Goal: Information Seeking & Learning: Learn about a topic

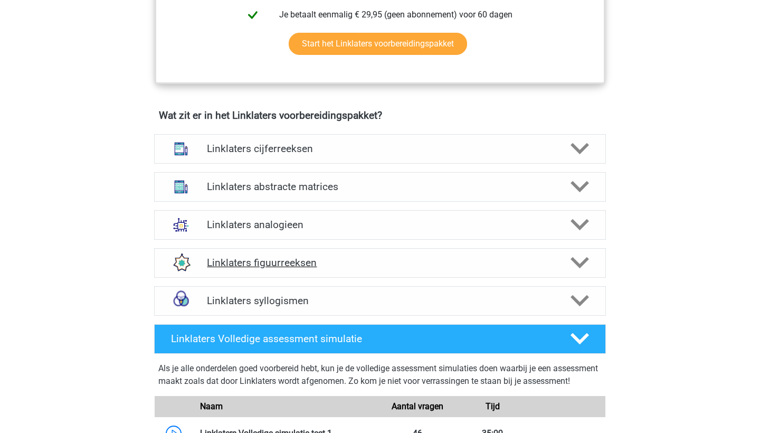
scroll to position [688, 0]
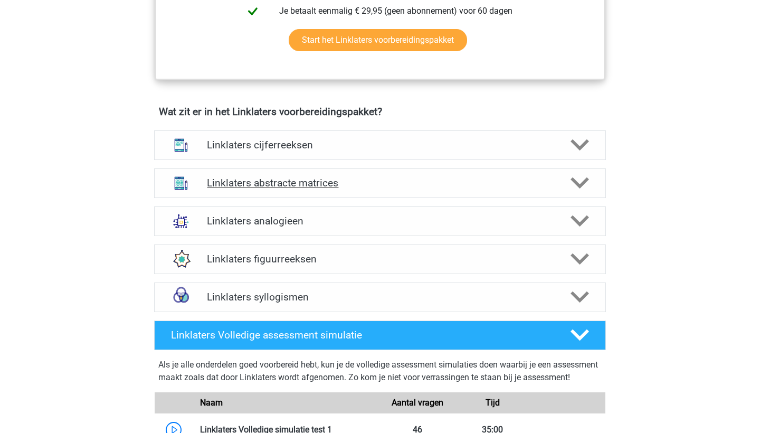
click at [367, 184] on h4 "Linklaters abstracte matrices" at bounding box center [380, 183] width 346 height 12
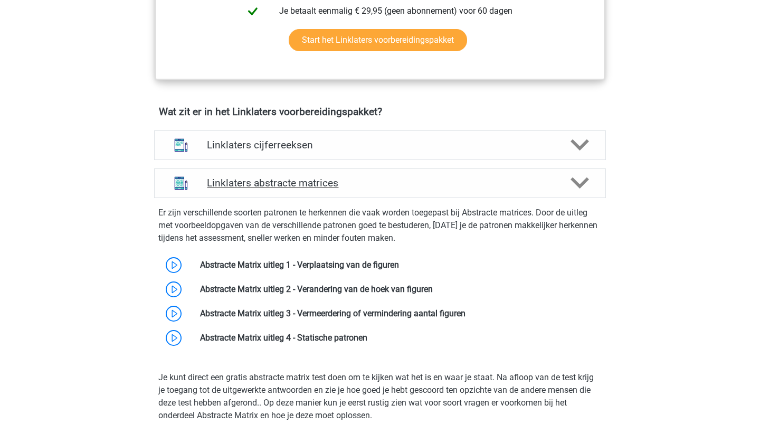
click at [367, 184] on h4 "Linklaters abstracte matrices" at bounding box center [380, 183] width 346 height 12
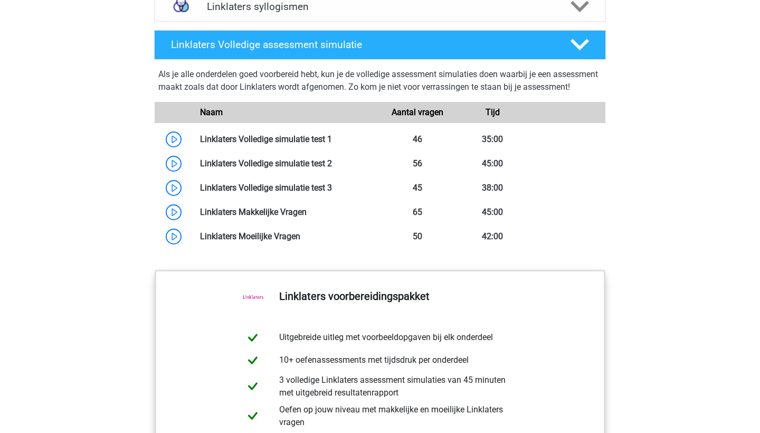
scroll to position [977, 0]
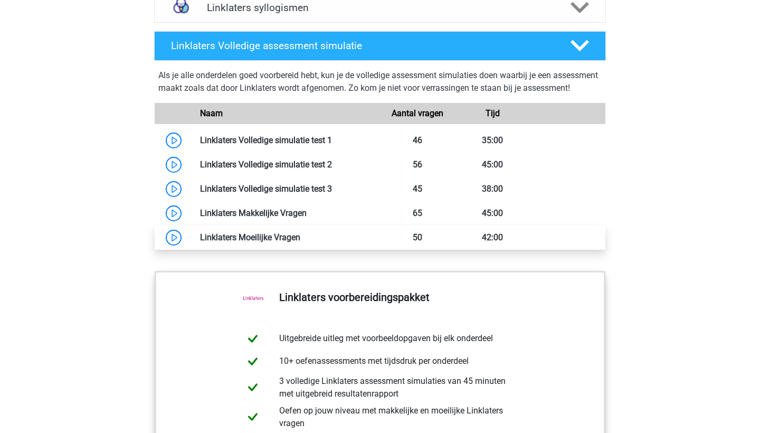
click at [300, 242] on link at bounding box center [300, 237] width 0 height 10
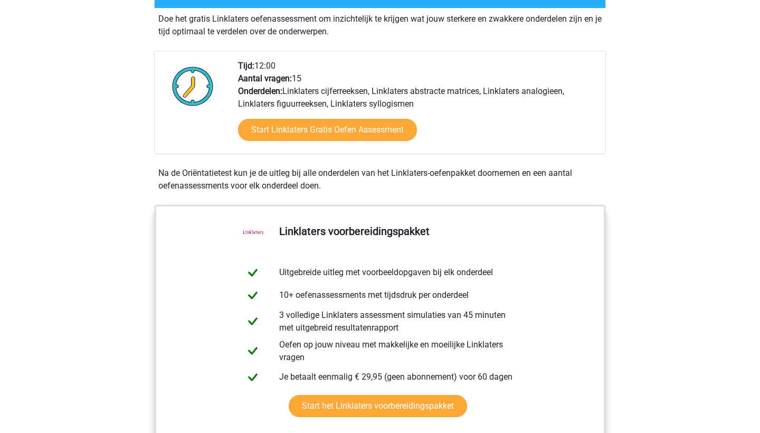
scroll to position [328, 0]
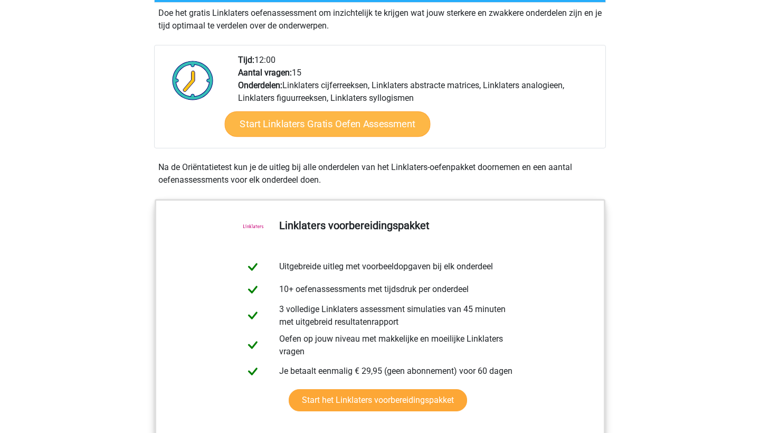
click at [403, 120] on link "Start Linklaters Gratis Oefen Assessment" at bounding box center [328, 123] width 206 height 25
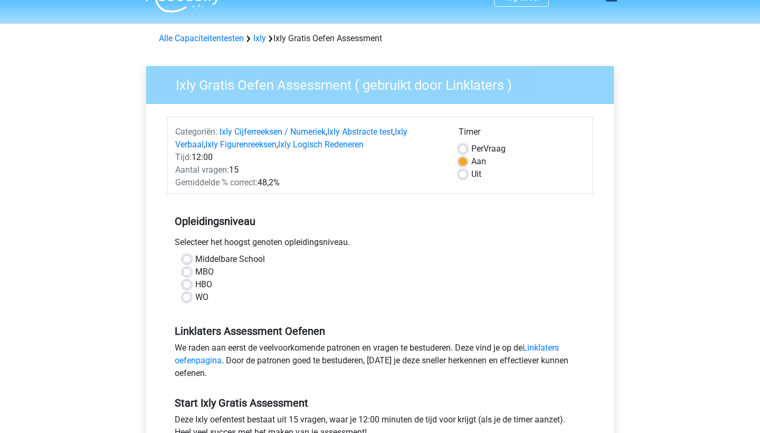
scroll to position [21, 0]
click at [471, 150] on label "Per Vraag" at bounding box center [488, 148] width 34 height 13
click at [465, 150] on input "Per Vraag" at bounding box center [463, 147] width 8 height 11
radio input "true"
click at [205, 297] on label "WO" at bounding box center [201, 297] width 13 height 13
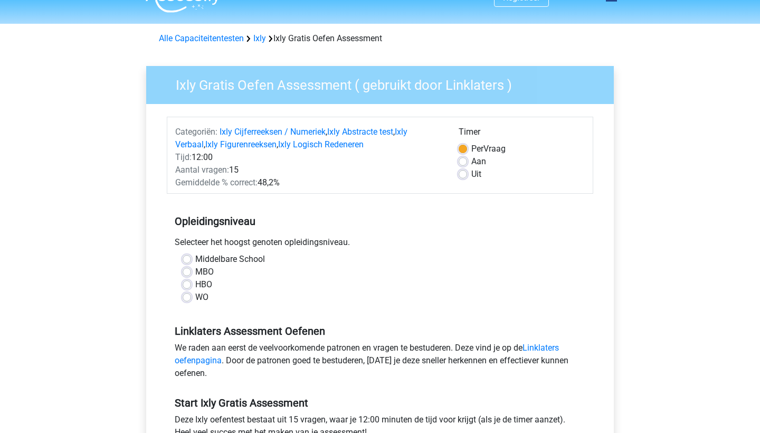
click at [191, 297] on input "WO" at bounding box center [187, 296] width 8 height 11
radio input "true"
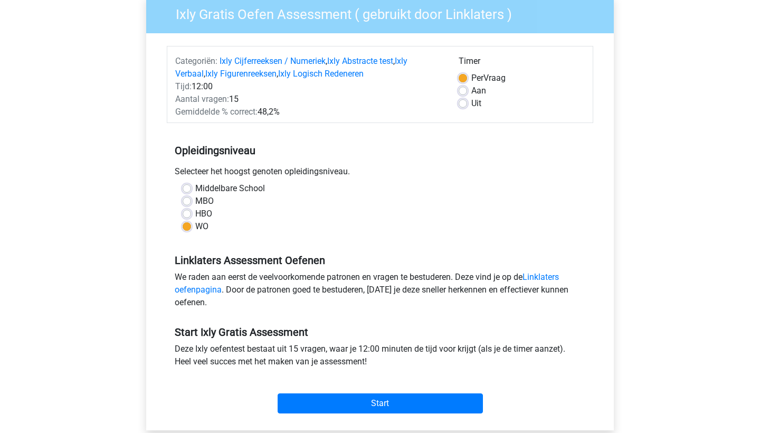
scroll to position [92, 0]
click at [205, 291] on link "Linklaters oefenpagina" at bounding box center [367, 282] width 384 height 23
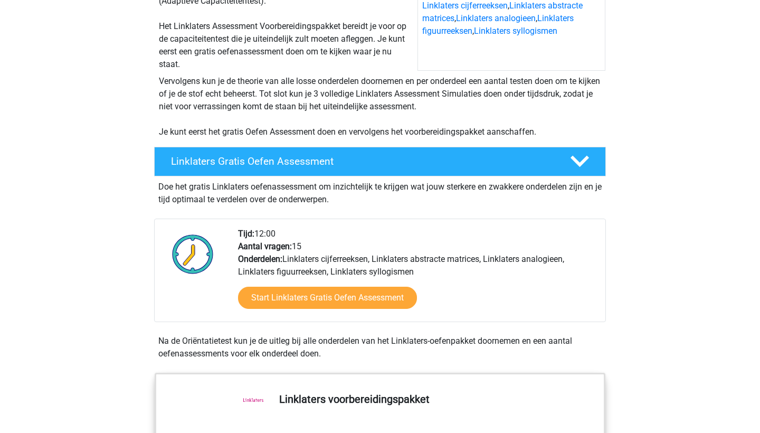
scroll to position [151, 0]
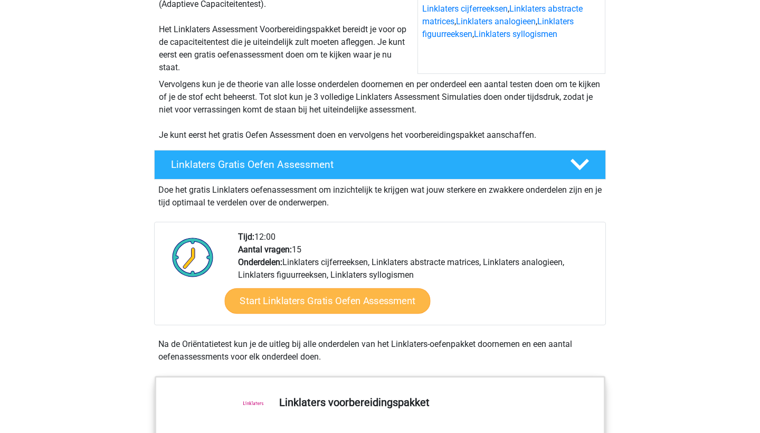
click at [279, 306] on link "Start Linklaters Gratis Oefen Assessment" at bounding box center [328, 300] width 206 height 25
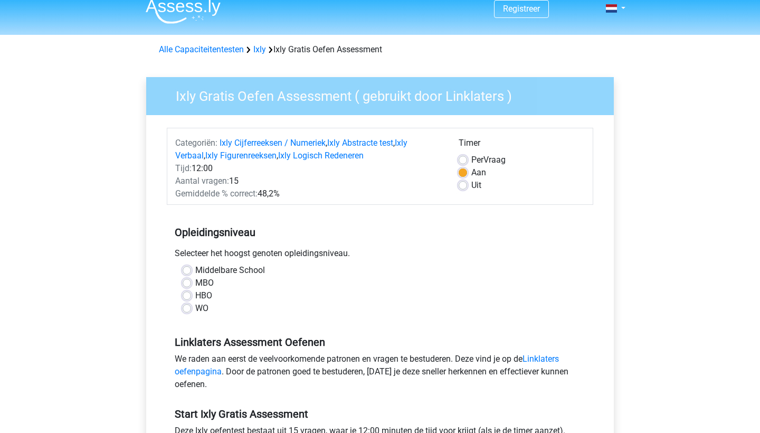
scroll to position [13, 0]
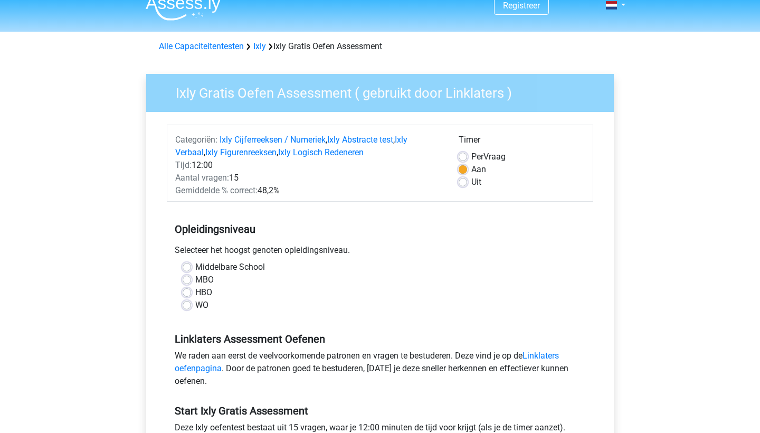
click at [471, 159] on label "Per Vraag" at bounding box center [488, 156] width 34 height 13
click at [463, 159] on input "Per Vraag" at bounding box center [463, 155] width 8 height 11
radio input "true"
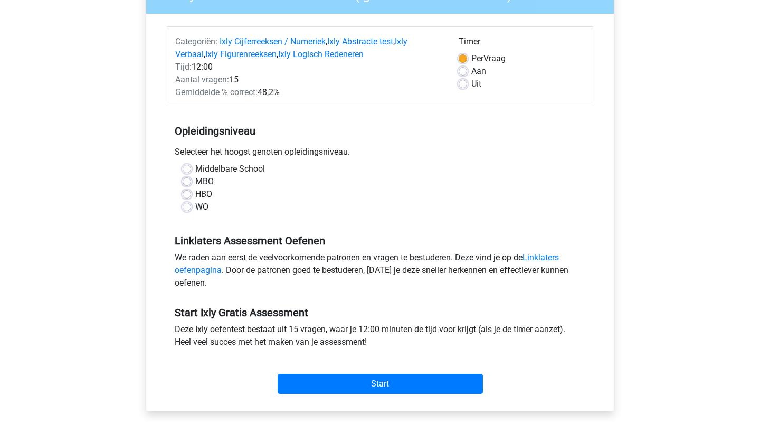
scroll to position [139, 0]
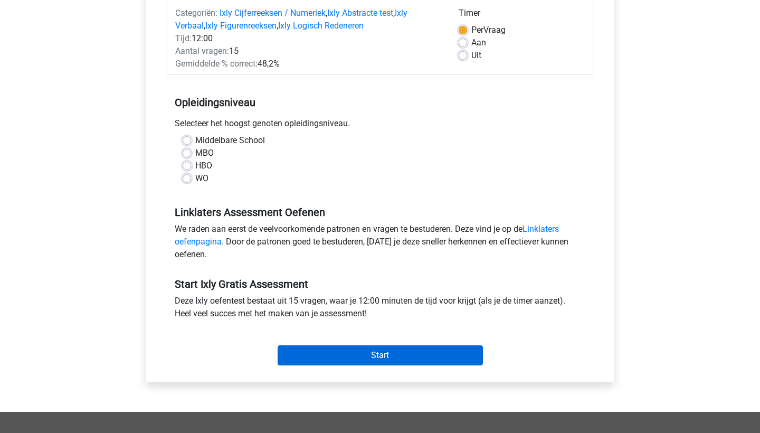
click at [291, 352] on input "Start" at bounding box center [380, 355] width 205 height 20
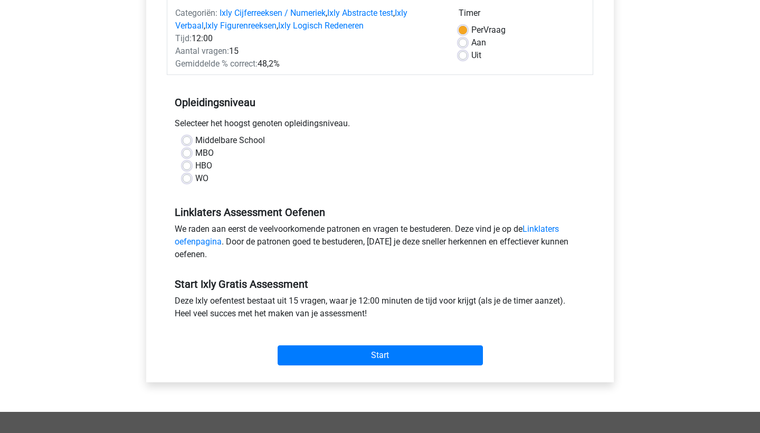
click at [196, 178] on label "WO" at bounding box center [201, 178] width 13 height 13
click at [191, 178] on input "WO" at bounding box center [187, 177] width 8 height 11
radio input "true"
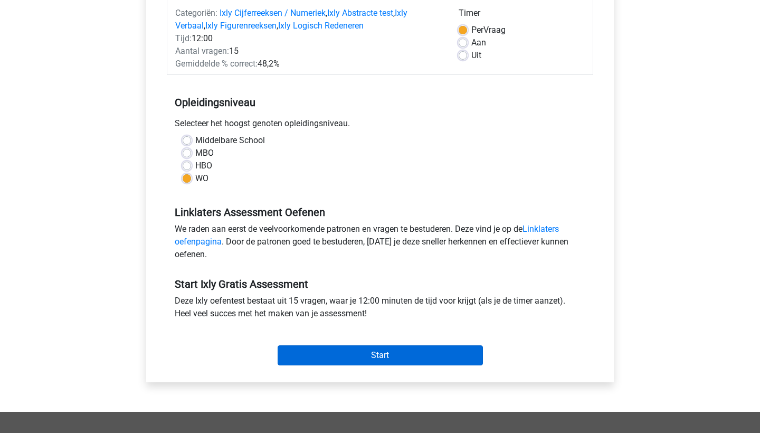
click at [335, 356] on input "Start" at bounding box center [380, 355] width 205 height 20
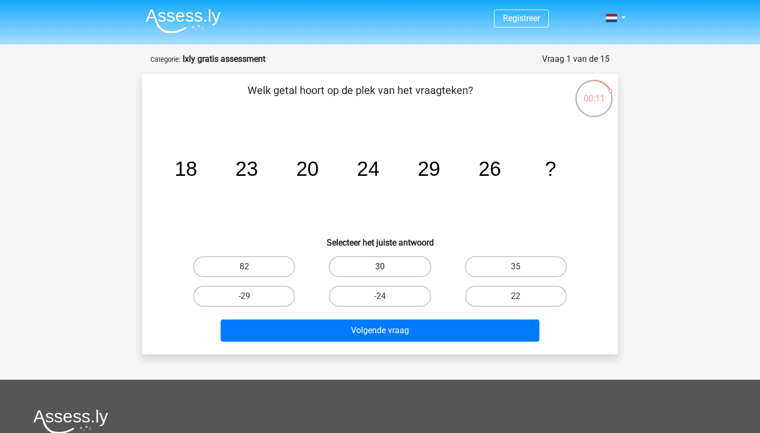
click at [406, 270] on label "30" at bounding box center [380, 266] width 102 height 21
click at [387, 270] on input "30" at bounding box center [383, 269] width 7 height 7
radio input "true"
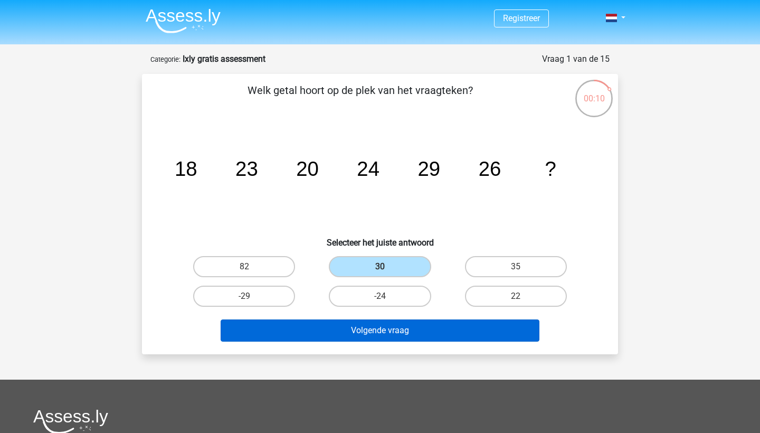
click at [407, 330] on button "Volgende vraag" at bounding box center [380, 330] width 319 height 22
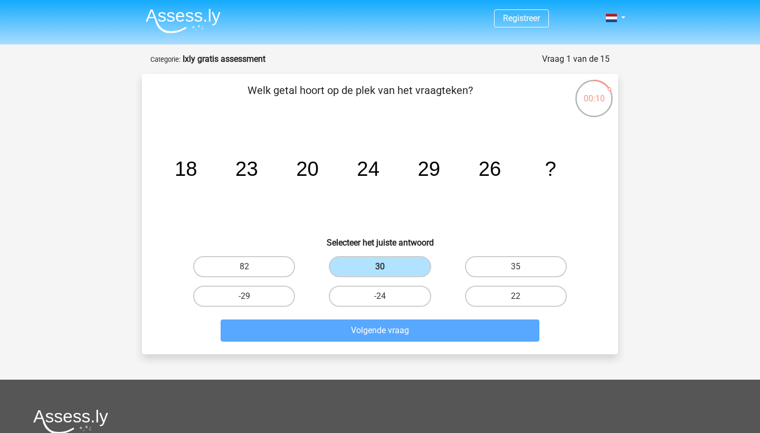
scroll to position [53, 0]
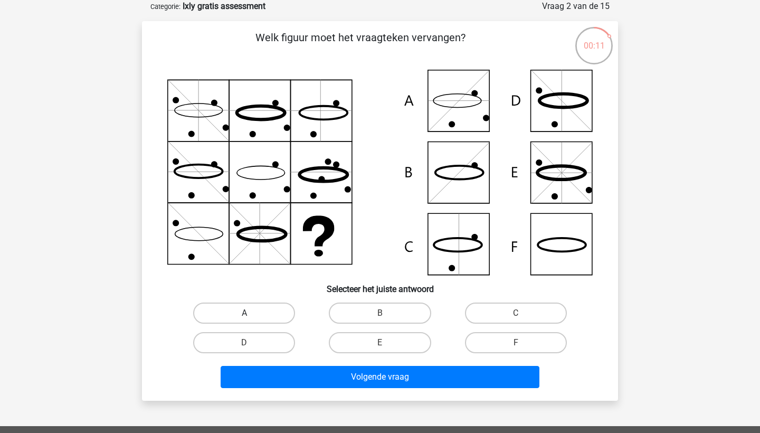
click at [283, 312] on label "A" at bounding box center [244, 312] width 102 height 21
click at [251, 313] on input "A" at bounding box center [247, 316] width 7 height 7
radio input "true"
click at [524, 308] on label "C" at bounding box center [516, 312] width 102 height 21
click at [522, 313] on input "C" at bounding box center [519, 316] width 7 height 7
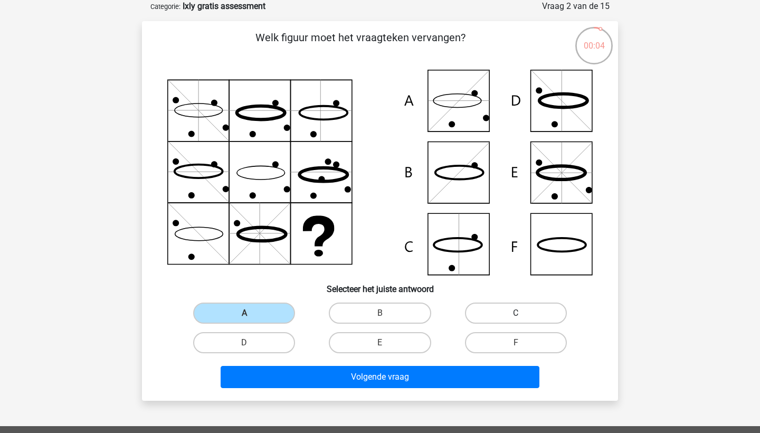
radio input "true"
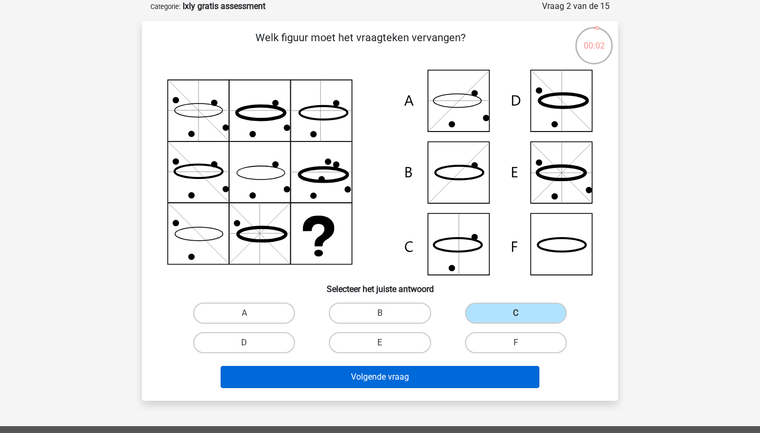
click at [433, 383] on button "Volgende vraag" at bounding box center [380, 377] width 319 height 22
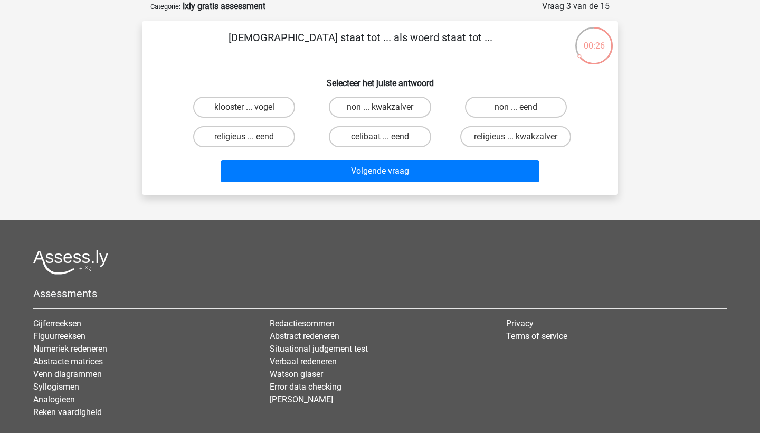
click at [516, 108] on input "non ... eend" at bounding box center [519, 110] width 7 height 7
radio input "true"
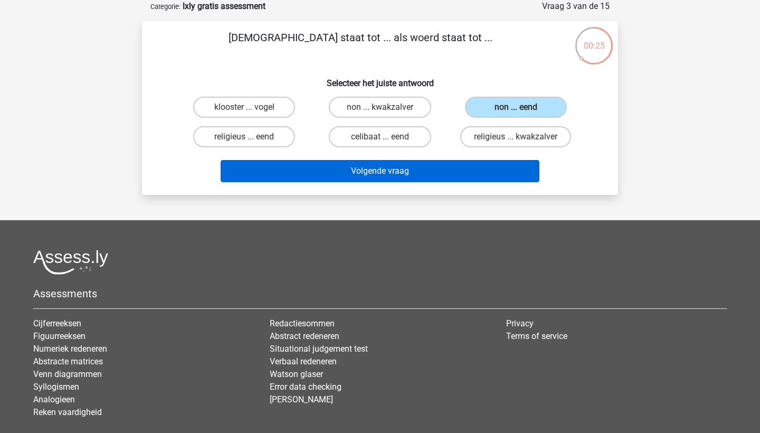
click at [455, 173] on button "Volgende vraag" at bounding box center [380, 171] width 319 height 22
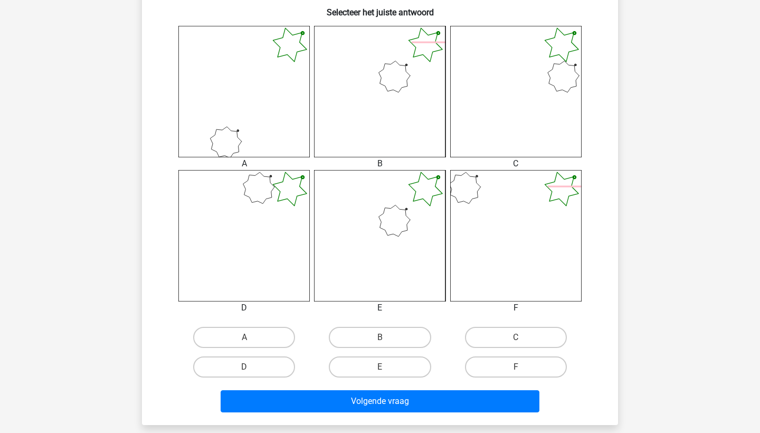
scroll to position [411, 0]
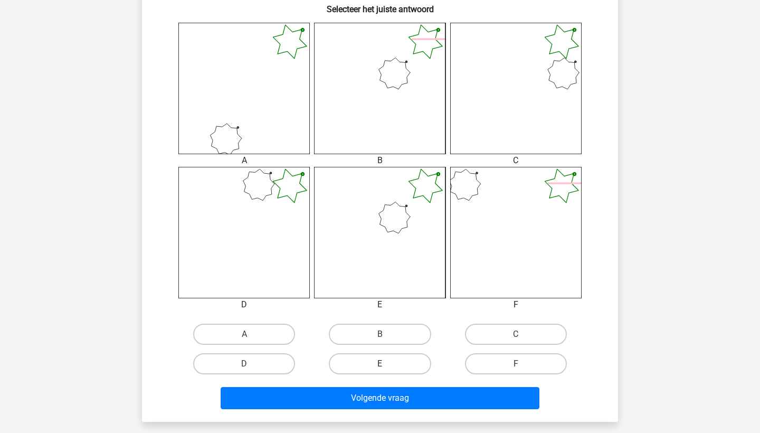
click at [393, 364] on label "E" at bounding box center [380, 363] width 102 height 21
click at [387, 364] on input "E" at bounding box center [383, 367] width 7 height 7
radio input "true"
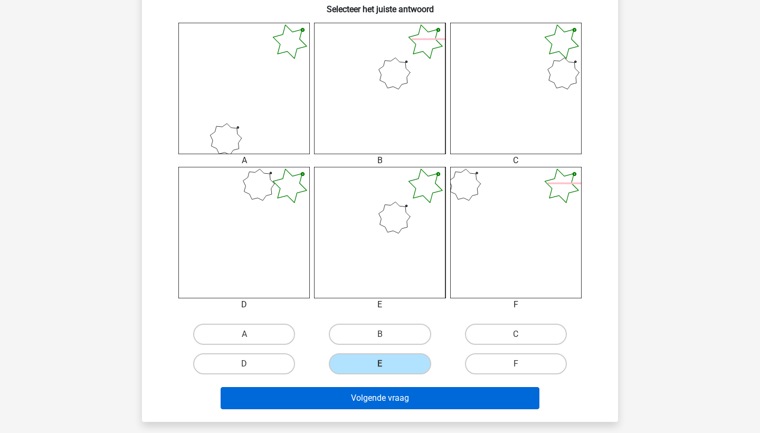
click at [398, 399] on button "Volgende vraag" at bounding box center [380, 398] width 319 height 22
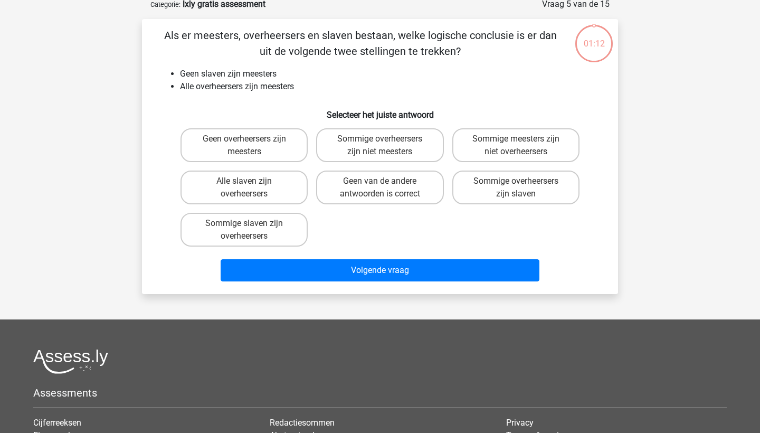
scroll to position [53, 0]
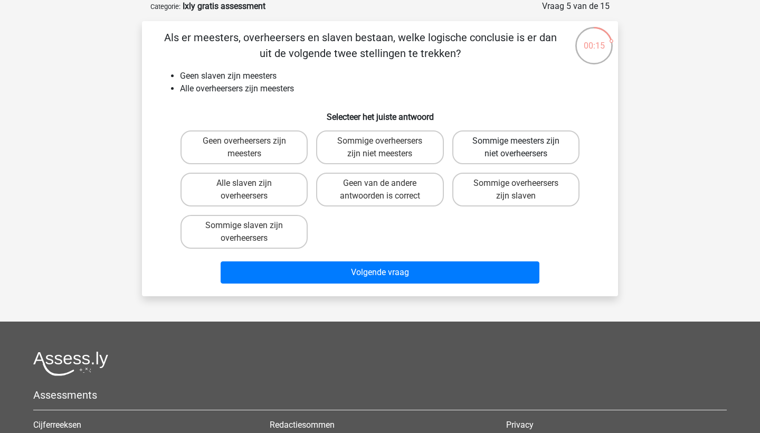
click at [542, 144] on label "Sommige meesters zijn niet overheersers" at bounding box center [515, 147] width 127 height 34
click at [522, 144] on input "Sommige meesters zijn niet overheersers" at bounding box center [519, 144] width 7 height 7
radio input "true"
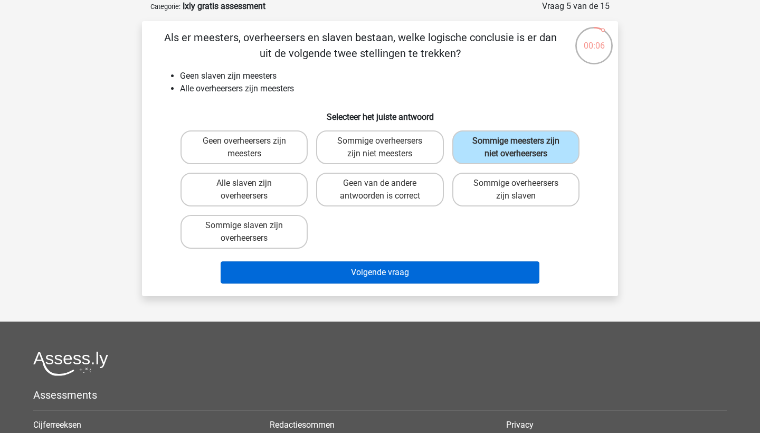
click at [435, 272] on button "Volgende vraag" at bounding box center [380, 272] width 319 height 22
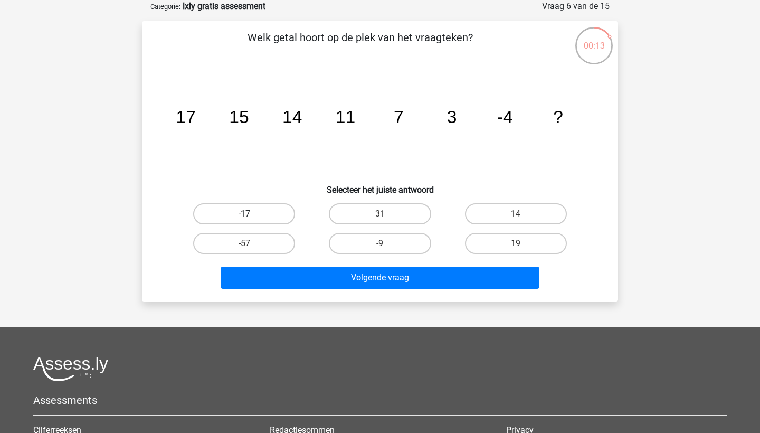
click at [281, 212] on label "-17" at bounding box center [244, 213] width 102 height 21
click at [251, 214] on input "-17" at bounding box center [247, 217] width 7 height 7
radio input "true"
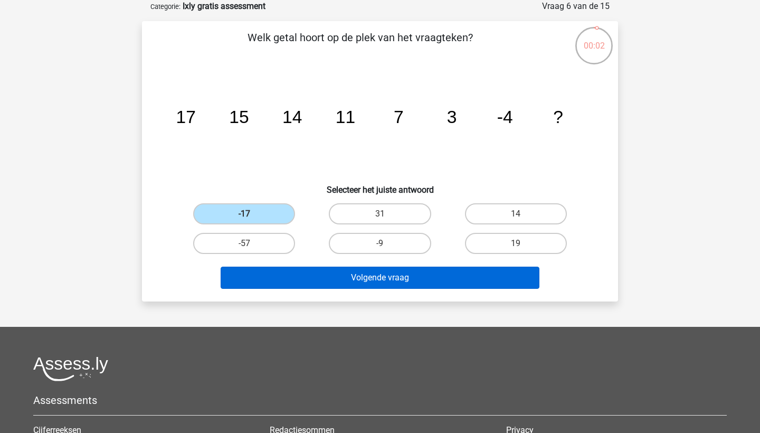
click at [318, 280] on button "Volgende vraag" at bounding box center [380, 277] width 319 height 22
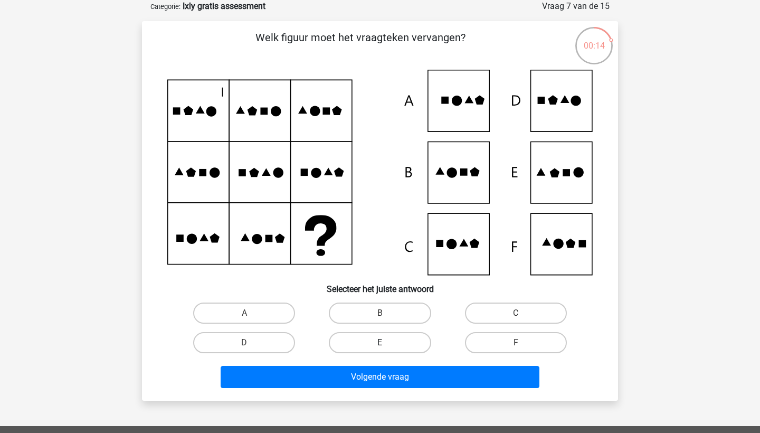
click at [378, 348] on label "E" at bounding box center [380, 342] width 102 height 21
click at [380, 348] on input "E" at bounding box center [383, 345] width 7 height 7
radio input "true"
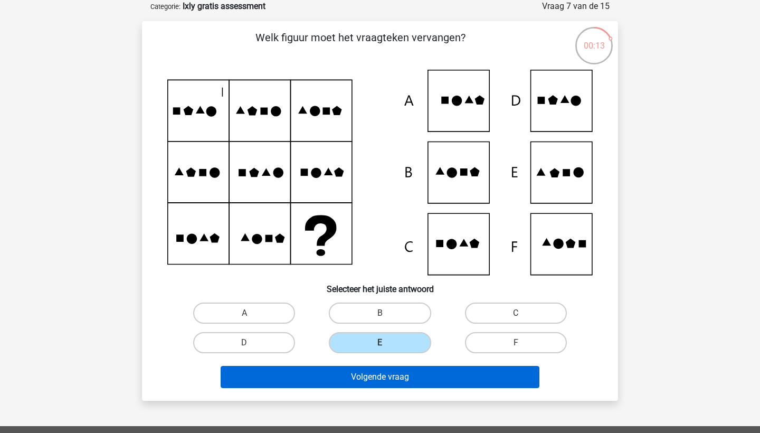
click at [387, 373] on button "Volgende vraag" at bounding box center [380, 377] width 319 height 22
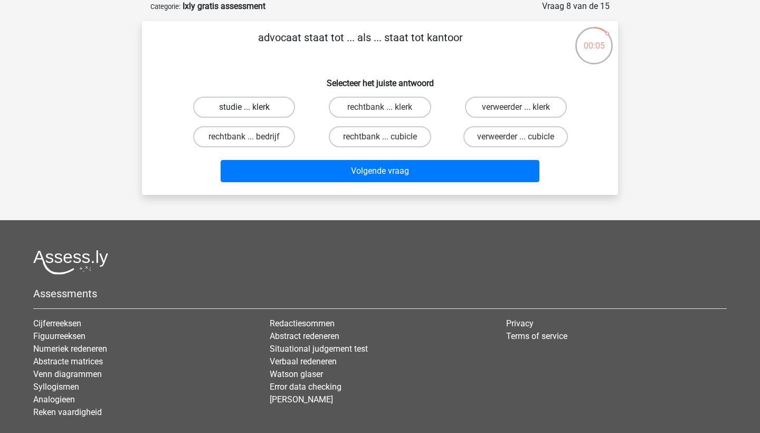
click at [274, 107] on label "studie ... klerk" at bounding box center [244, 107] width 102 height 21
click at [251, 107] on input "studie ... klerk" at bounding box center [247, 110] width 7 height 7
radio input "true"
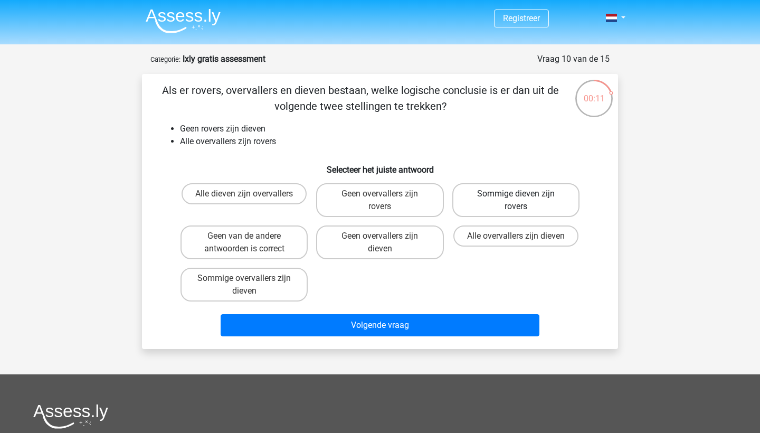
click at [530, 202] on label "Sommige dieven zijn rovers" at bounding box center [515, 200] width 127 height 34
click at [522, 201] on input "Sommige dieven zijn rovers" at bounding box center [519, 197] width 7 height 7
radio input "true"
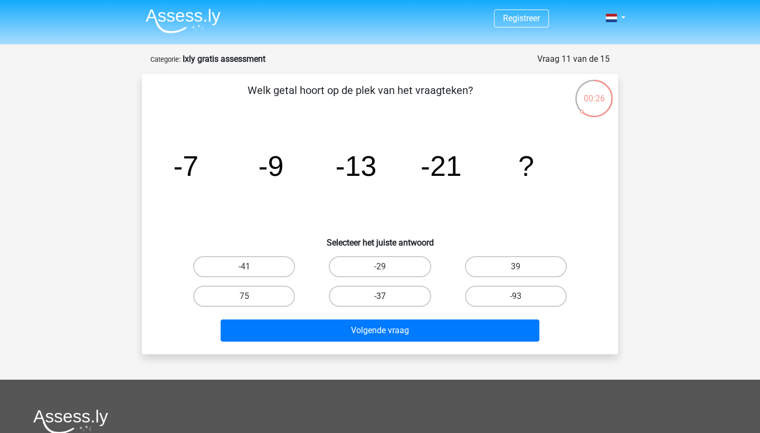
click at [400, 292] on label "-37" at bounding box center [380, 295] width 102 height 21
click at [387, 296] on input "-37" at bounding box center [383, 299] width 7 height 7
radio input "true"
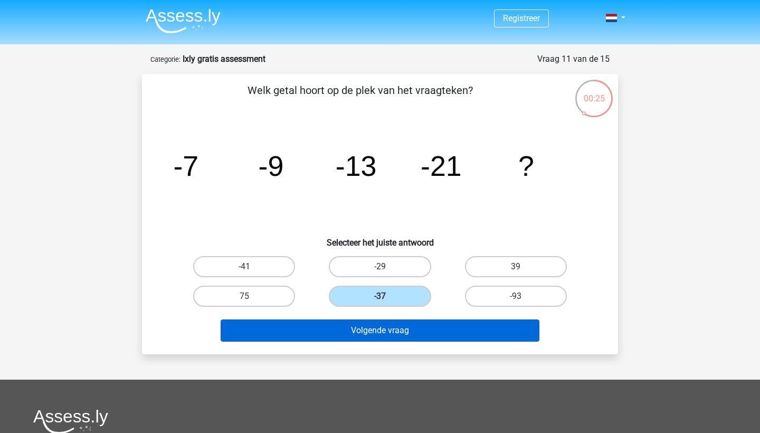
click at [402, 328] on button "Volgende vraag" at bounding box center [380, 330] width 319 height 22
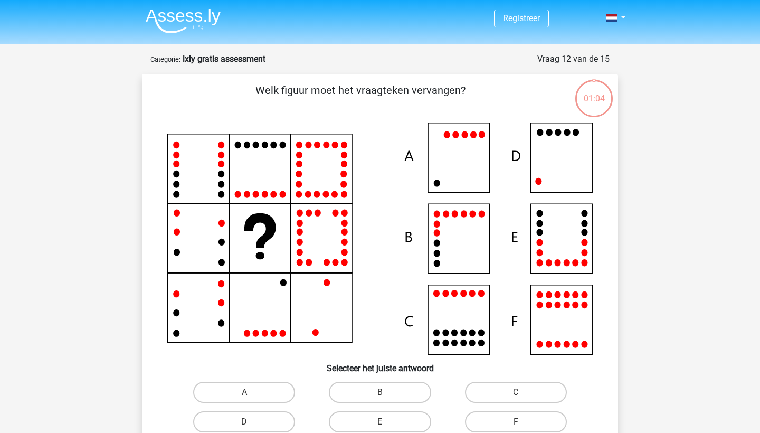
scroll to position [53, 0]
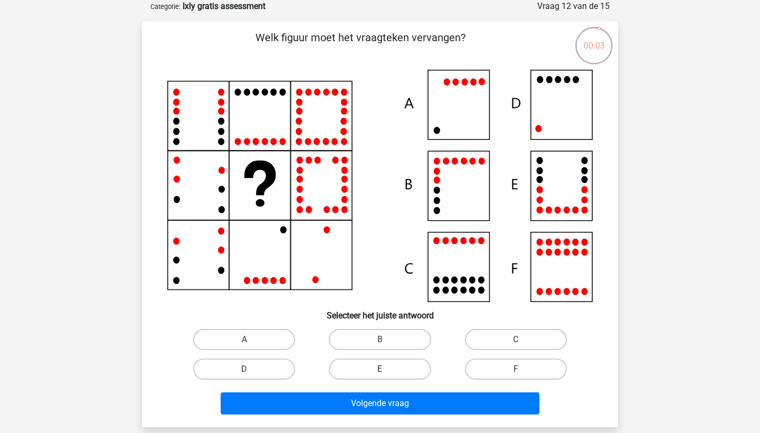
click at [398, 370] on label "E" at bounding box center [380, 368] width 102 height 21
click at [387, 370] on input "E" at bounding box center [383, 372] width 7 height 7
radio input "true"
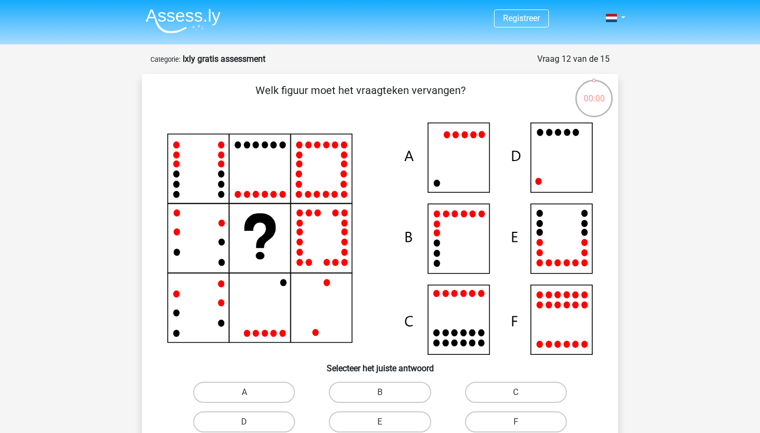
scroll to position [53, 0]
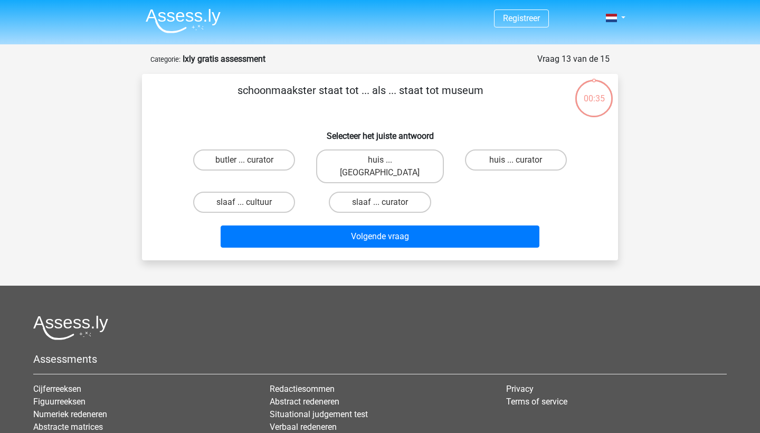
scroll to position [53, 0]
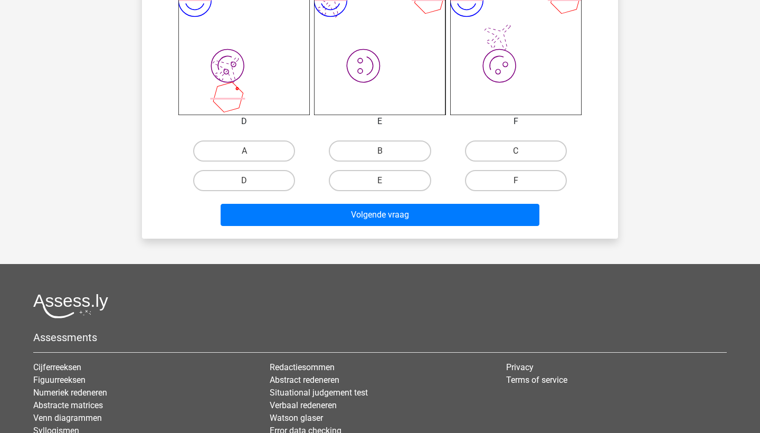
scroll to position [690, 0]
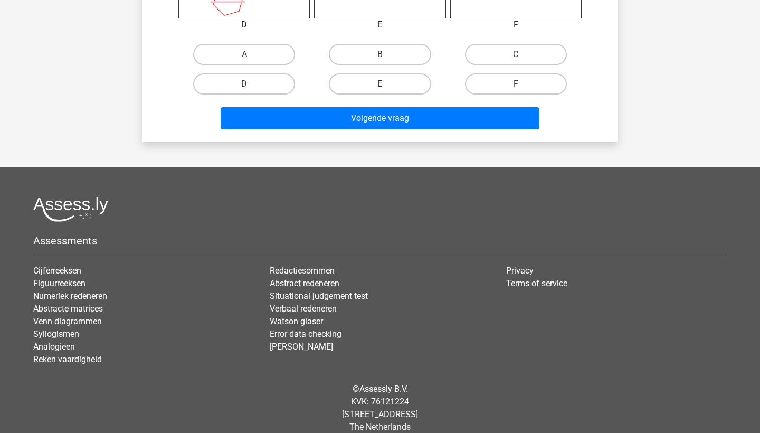
click at [414, 74] on label "E" at bounding box center [380, 83] width 102 height 21
click at [387, 84] on input "E" at bounding box center [383, 87] width 7 height 7
radio input "true"
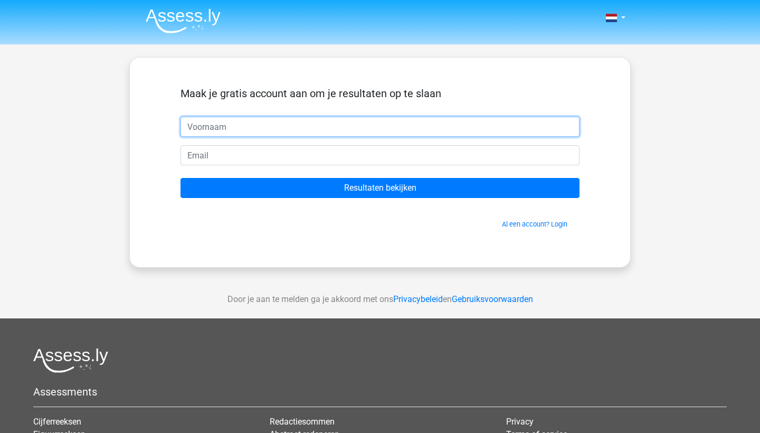
click at [318, 126] on input "text" at bounding box center [379, 127] width 399 height 20
type input "[GEOGRAPHIC_DATA]"
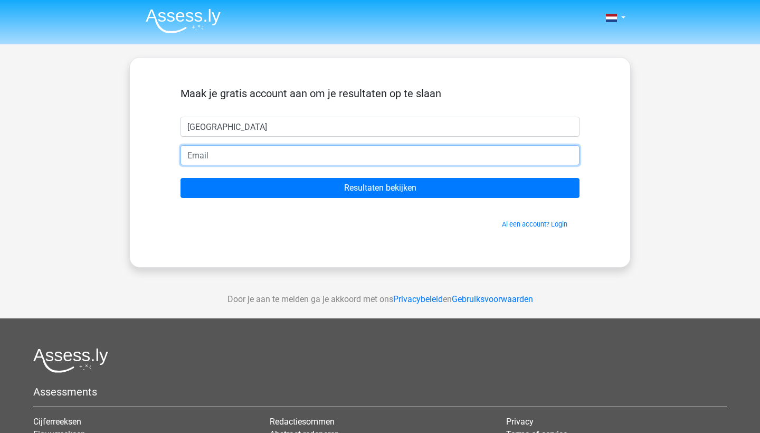
type input "a"
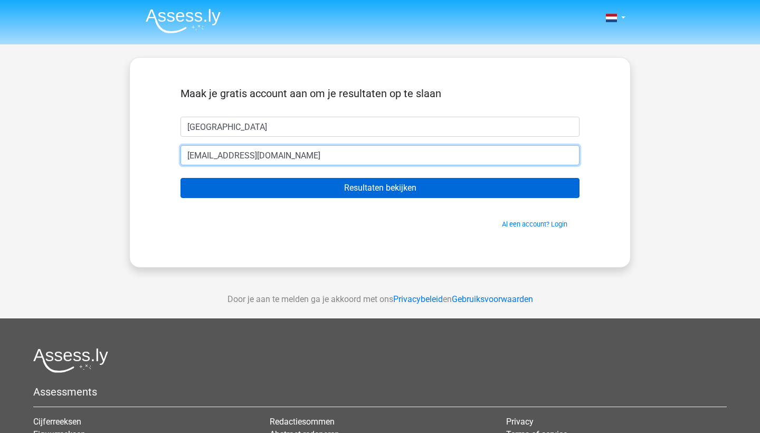
type input "[EMAIL_ADDRESS][DOMAIN_NAME]"
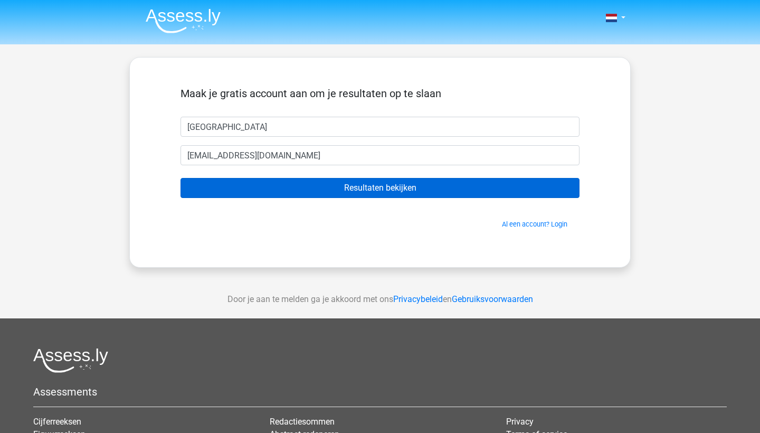
click at [356, 187] on input "Resultaten bekijken" at bounding box center [379, 188] width 399 height 20
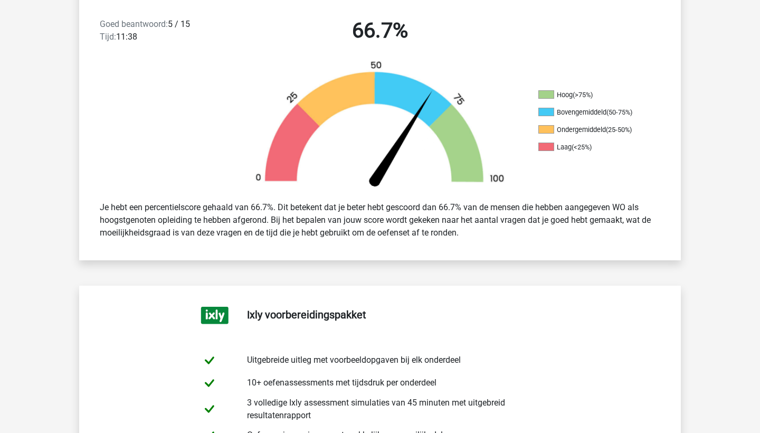
scroll to position [132, 0]
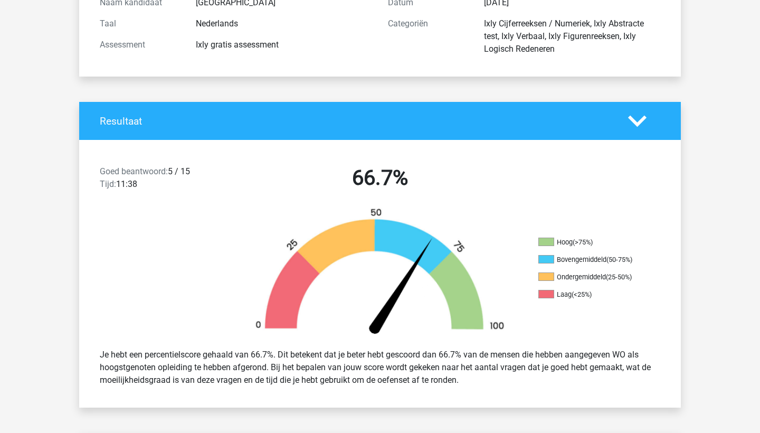
click at [184, 173] on div "Goed beantwoord: 5 / 15 Tijd: 11:38" at bounding box center [164, 180] width 144 height 30
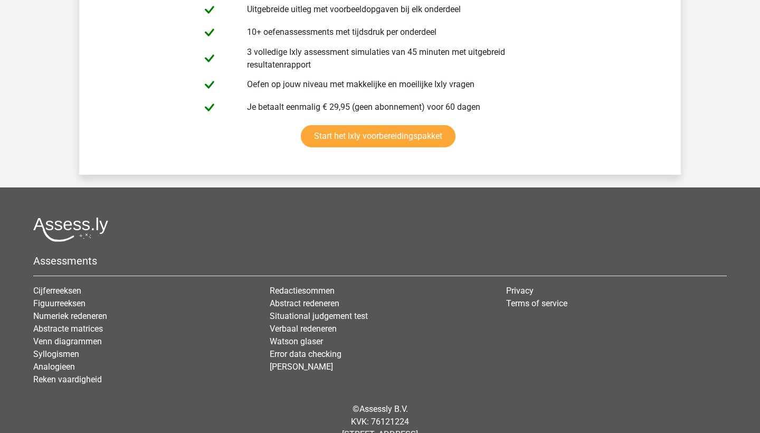
scroll to position [2367, 0]
